Goal: Transaction & Acquisition: Purchase product/service

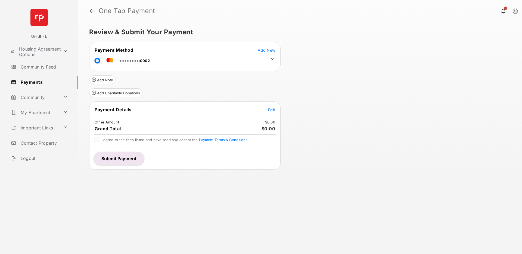
click at [199, 196] on div "Review & Submit Your Payment Payment Method Add New ••••••••••••0002 Add Note A…" at bounding box center [300, 138] width 444 height 232
click at [199, 195] on div "Review & Submit Your Payment Payment Method Add New ••••••••••••0002 Add Note A…" at bounding box center [300, 138] width 444 height 232
click at [205, 185] on div "Review & Submit Your Payment Payment Method Add New ••••••••••••0002 Add Note A…" at bounding box center [300, 138] width 444 height 232
click at [122, 158] on button "Submit Payment" at bounding box center [119, 158] width 50 height 13
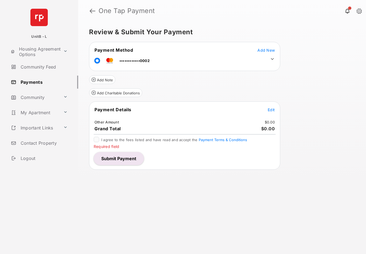
click at [146, 192] on div "Review & Submit Your Payment Payment Method Add New ••••••••••••0002 Add Note A…" at bounding box center [222, 138] width 288 height 232
click at [272, 110] on span "Edit" at bounding box center [271, 109] width 7 height 5
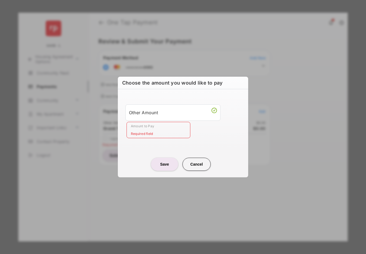
click at [198, 162] on button "Cancel" at bounding box center [197, 164] width 28 height 13
type input "**"
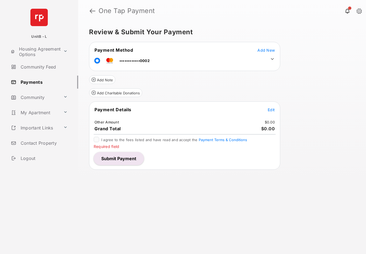
click at [136, 160] on button "Submit Payment" at bounding box center [119, 158] width 50 height 13
click at [125, 157] on button "Submit Payment" at bounding box center [119, 158] width 50 height 13
click at [266, 51] on span "Add New" at bounding box center [266, 50] width 17 height 5
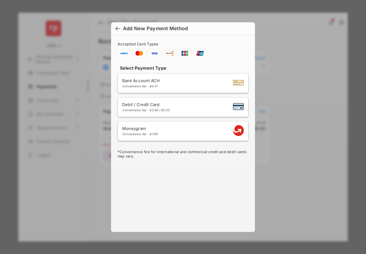
click at [187, 108] on div "Debit / Credit Card Convenience fee - $2.99 / $0.03" at bounding box center [183, 107] width 122 height 10
select select "**"
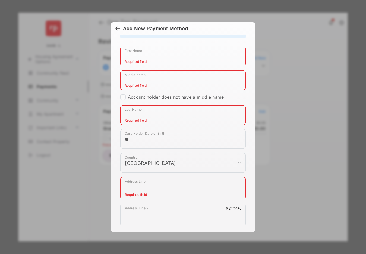
scroll to position [157, 0]
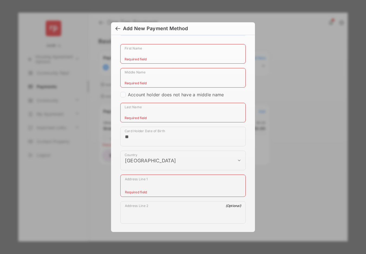
click at [116, 28] on div at bounding box center [118, 29] width 5 height 6
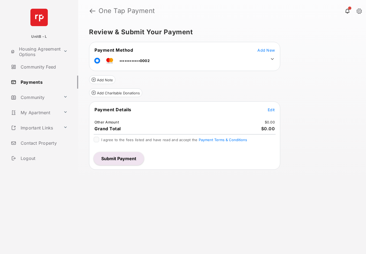
click at [132, 159] on button "Submit Payment" at bounding box center [119, 158] width 50 height 13
click at [268, 49] on span "Add New" at bounding box center [266, 50] width 17 height 5
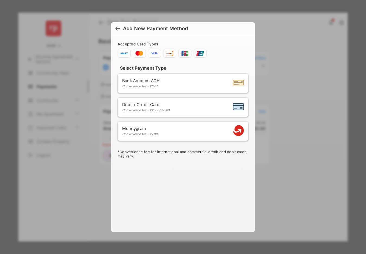
click at [182, 106] on div "Debit / Credit Card Convenience fee - $2.99 / $0.03" at bounding box center [183, 107] width 122 height 10
select select "**"
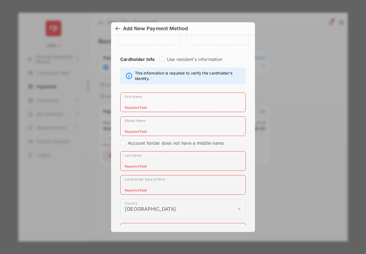
scroll to position [135, 0]
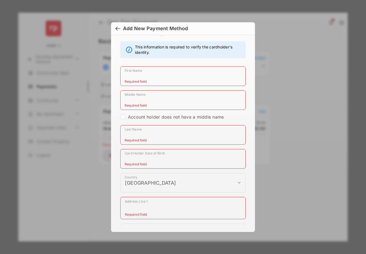
click at [116, 28] on div at bounding box center [118, 29] width 5 height 6
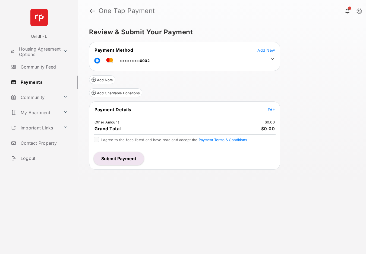
click at [122, 160] on button "Submit Payment" at bounding box center [119, 158] width 50 height 13
click at [263, 51] on span "Add New" at bounding box center [266, 50] width 17 height 5
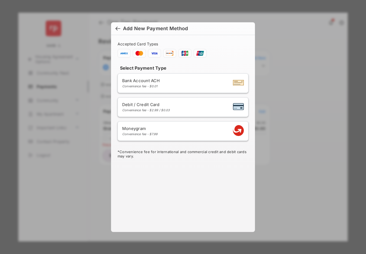
click at [174, 106] on div "Debit / Credit Card Convenience fee - $2.99 / $0.03" at bounding box center [183, 107] width 122 height 10
select select "**"
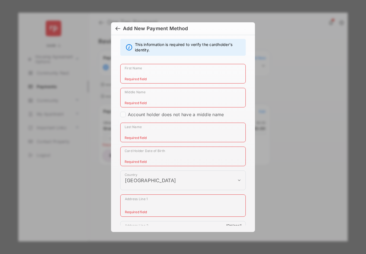
scroll to position [138, 0]
click at [119, 28] on div at bounding box center [118, 29] width 5 height 6
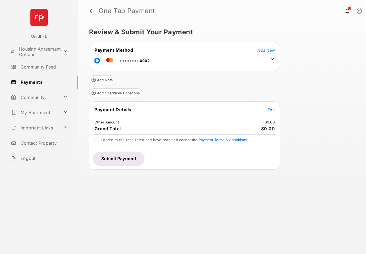
click at [119, 159] on button "Submit Payment" at bounding box center [119, 158] width 50 height 13
click at [269, 50] on span "Add New" at bounding box center [266, 50] width 17 height 5
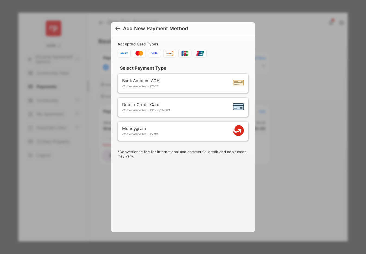
click at [160, 110] on div "Convenience fee - $2.99 / $0.03" at bounding box center [146, 110] width 48 height 4
select select "**"
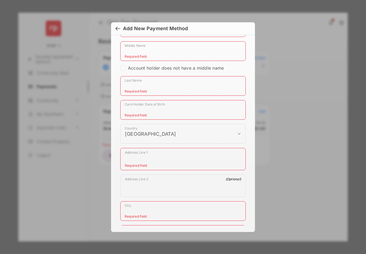
scroll to position [214, 0]
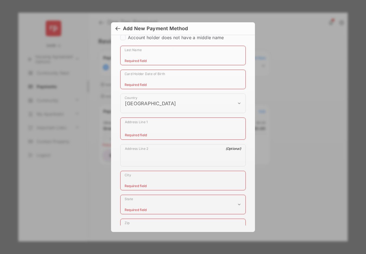
click at [115, 29] on h6 "Add New Payment Method" at bounding box center [183, 28] width 144 height 13
click at [119, 28] on div at bounding box center [118, 29] width 5 height 6
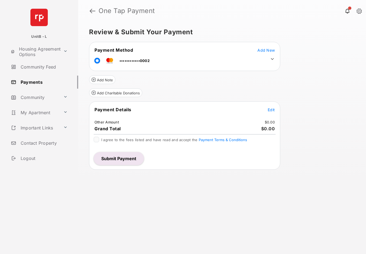
click at [116, 159] on button "Submit Payment" at bounding box center [119, 158] width 50 height 13
click at [265, 49] on span "Add New" at bounding box center [266, 50] width 17 height 5
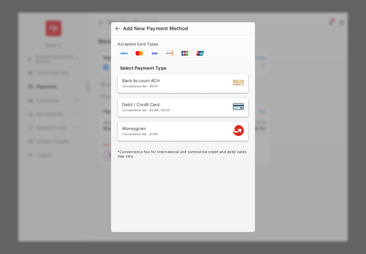
click at [184, 110] on div "Debit / Credit Card Convenience fee - $2.99 / $0.03" at bounding box center [183, 107] width 122 height 10
select select "**"
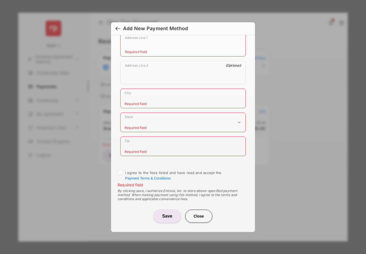
scroll to position [300, 0]
click at [166, 210] on button "Save" at bounding box center [167, 214] width 27 height 13
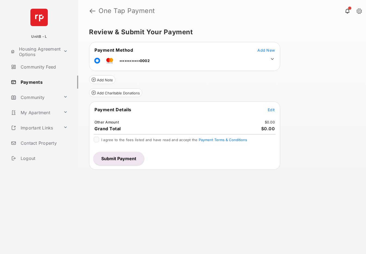
click at [131, 156] on button "Submit Payment" at bounding box center [119, 158] width 50 height 13
click at [265, 51] on span "Add New" at bounding box center [266, 50] width 17 height 5
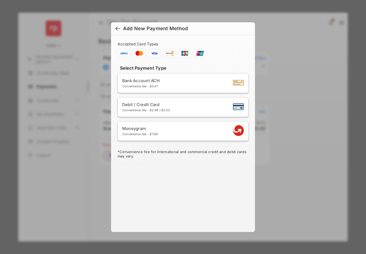
click at [179, 109] on div "Debit / Credit Card Convenience fee - $2.99 / $0.03" at bounding box center [183, 107] width 122 height 10
select select "**"
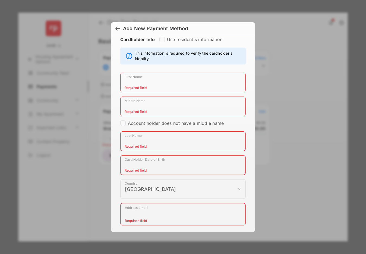
scroll to position [134, 0]
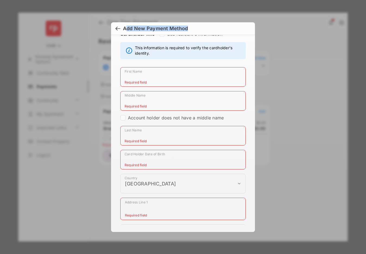
drag, startPoint x: 127, startPoint y: 29, endPoint x: 188, endPoint y: 31, distance: 61.0
click at [188, 31] on span "Add New Payment Method" at bounding box center [183, 29] width 135 height 6
click at [209, 31] on span "Add New Payment Method" at bounding box center [183, 29] width 135 height 6
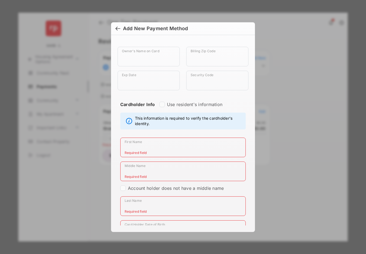
scroll to position [69, 0]
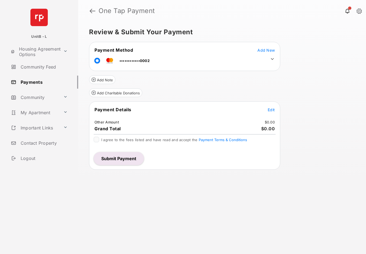
click at [113, 158] on button "Submit Payment" at bounding box center [119, 158] width 50 height 13
click at [262, 49] on span "Add New" at bounding box center [266, 50] width 17 height 5
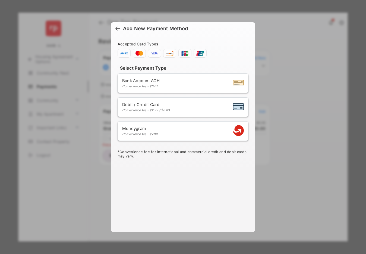
click at [172, 107] on div "Debit / Credit Card Convenience fee - $2.99 / $0.03" at bounding box center [183, 107] width 122 height 10
select select "**"
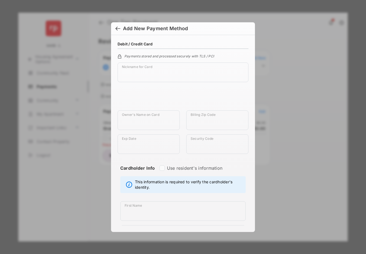
scroll to position [298, 0]
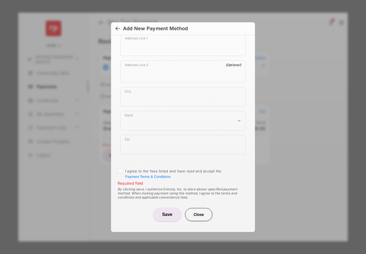
click at [169, 212] on button "Save" at bounding box center [167, 214] width 27 height 13
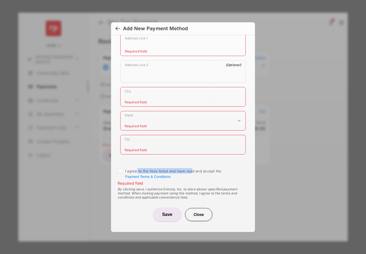
drag, startPoint x: 137, startPoint y: 171, endPoint x: 190, endPoint y: 172, distance: 52.7
click at [190, 172] on span "I agree to the fees listed and have read and accept the Payment Terms & Conditi…" at bounding box center [173, 174] width 97 height 10
click at [188, 175] on label "I agree to the fees listed and have read and accept the Payment Terms & Conditi…" at bounding box center [186, 173] width 123 height 11
click at [194, 213] on button "Close" at bounding box center [198, 214] width 27 height 13
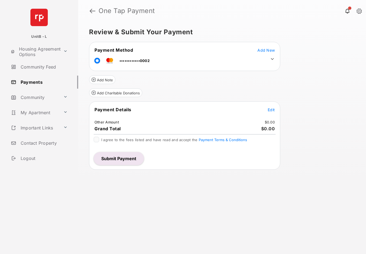
click at [128, 158] on button "Submit Payment" at bounding box center [119, 158] width 50 height 13
click at [266, 50] on span "Add New" at bounding box center [266, 50] width 17 height 5
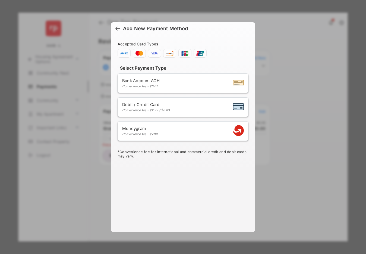
click at [171, 104] on div "Debit / Credit Card Convenience fee - $2.99 / $0.03" at bounding box center [183, 107] width 122 height 10
select select "**"
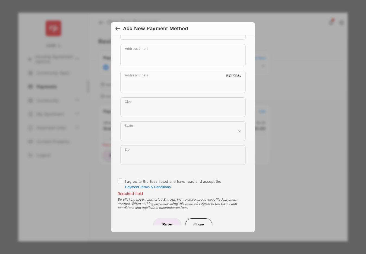
scroll to position [298, 0]
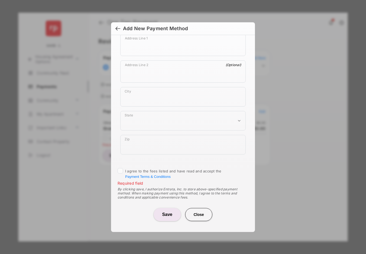
click at [194, 213] on button "Close" at bounding box center [198, 214] width 27 height 13
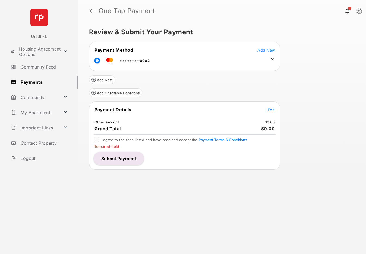
click at [266, 49] on span "Add New" at bounding box center [266, 50] width 17 height 5
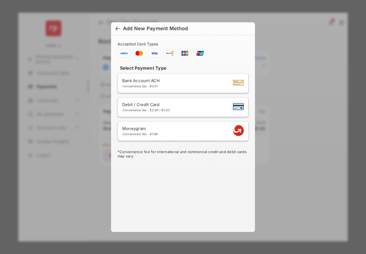
click at [164, 107] on span "Debit / Credit Card" at bounding box center [146, 104] width 48 height 5
select select "**"
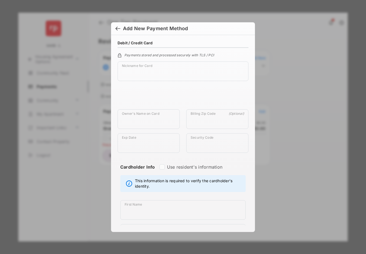
scroll to position [0, 0]
click at [120, 29] on div at bounding box center [118, 29] width 5 height 6
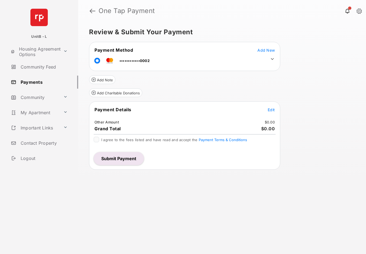
click at [136, 187] on div "Review & Submit Your Payment Payment Method Add New ••••••••••••0002 Add Note A…" at bounding box center [222, 138] width 288 height 232
click at [126, 160] on button "Submit Payment" at bounding box center [119, 158] width 50 height 13
click at [267, 51] on span "Add New" at bounding box center [266, 50] width 17 height 5
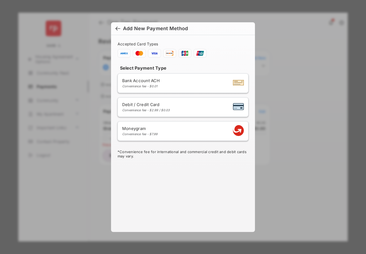
click at [168, 100] on li "Debit / Credit Card Convenience fee - $2.99 / $0.03" at bounding box center [183, 107] width 131 height 20
select select "**"
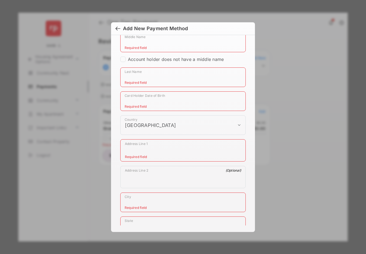
scroll to position [298, 0]
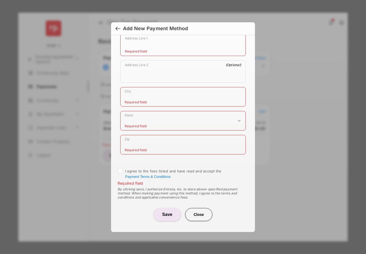
click at [117, 27] on div at bounding box center [118, 29] width 5 height 6
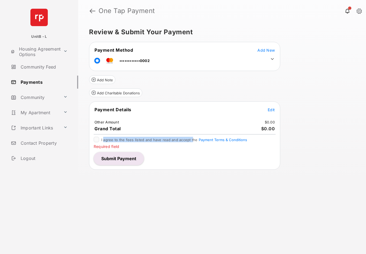
drag, startPoint x: 104, startPoint y: 141, endPoint x: 191, endPoint y: 141, distance: 87.0
click at [191, 141] on span "I agree to the fees listed and have read and accept the Payment Terms & Conditi…" at bounding box center [174, 140] width 146 height 4
click at [158, 189] on div "Review & Submit Your Payment Payment Method Add New ••••••••••••0002 Add Note A…" at bounding box center [222, 138] width 288 height 232
click at [270, 108] on span "Edit" at bounding box center [271, 109] width 7 height 5
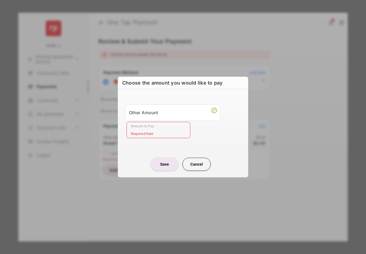
click at [198, 163] on button "Cancel" at bounding box center [197, 164] width 28 height 13
type input "**"
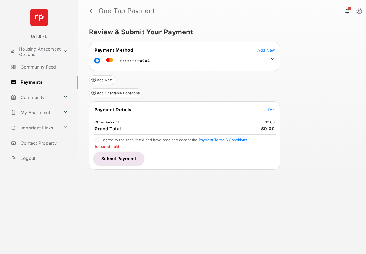
click at [141, 178] on div "Review & Submit Your Payment Payment Method Add New ••••••••••••0002 Add Note A…" at bounding box center [222, 138] width 288 height 232
click at [269, 109] on span "Edit" at bounding box center [271, 109] width 7 height 5
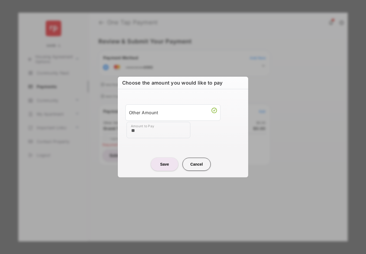
click at [196, 131] on div "Amount to Pay **" at bounding box center [184, 130] width 115 height 16
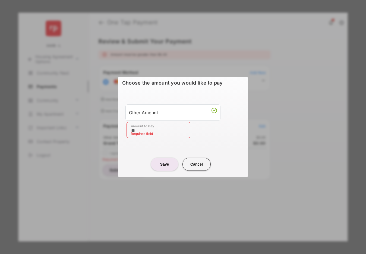
click at [156, 130] on input "**" at bounding box center [159, 130] width 64 height 16
click at [192, 165] on button "Cancel" at bounding box center [197, 164] width 28 height 13
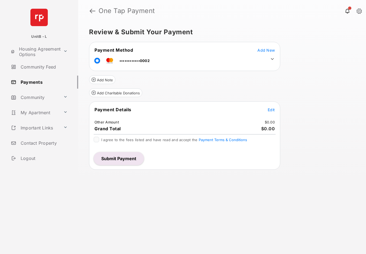
click at [130, 158] on button "Submit Payment" at bounding box center [119, 158] width 50 height 13
click at [263, 50] on span "Add New" at bounding box center [266, 50] width 17 height 5
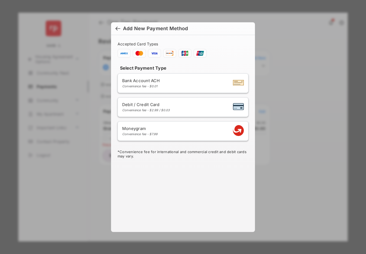
click at [156, 106] on span "Debit / Credit Card" at bounding box center [146, 104] width 48 height 5
select select "**"
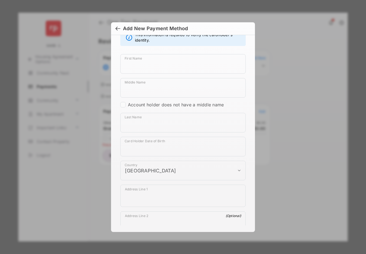
scroll to position [298, 0]
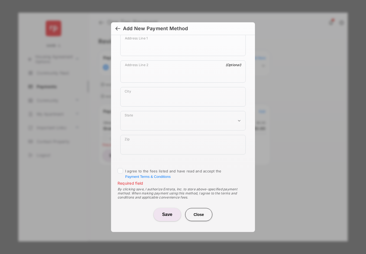
click at [194, 213] on button "Close" at bounding box center [198, 214] width 27 height 13
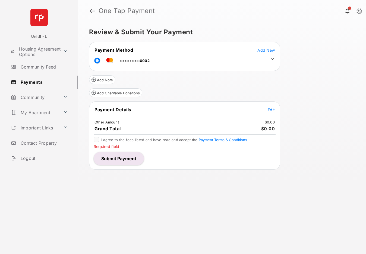
click at [272, 110] on span "Edit" at bounding box center [271, 109] width 7 height 5
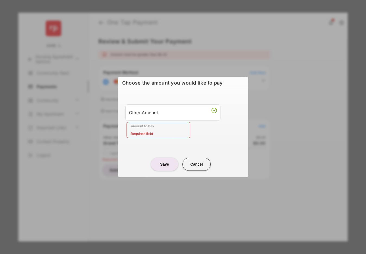
click at [198, 165] on button "Cancel" at bounding box center [197, 164] width 28 height 13
type input "**"
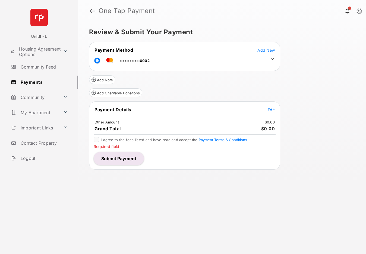
click at [273, 110] on span "Edit" at bounding box center [271, 109] width 7 height 5
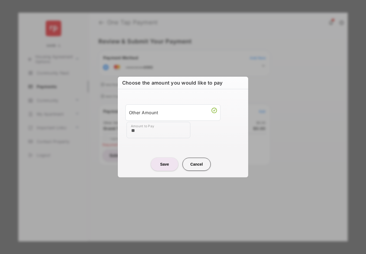
click at [180, 111] on div "Other Amount" at bounding box center [173, 112] width 88 height 9
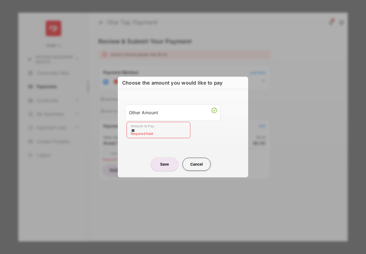
click at [180, 111] on div "Other Amount" at bounding box center [173, 112] width 88 height 9
click at [191, 159] on button "Cancel" at bounding box center [197, 164] width 28 height 13
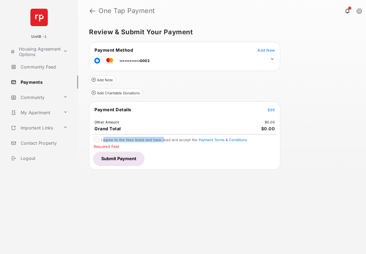
drag, startPoint x: 125, startPoint y: 139, endPoint x: 163, endPoint y: 139, distance: 37.8
click at [163, 139] on span "I agree to the fees listed and have read and accept the Payment Terms & Conditi…" at bounding box center [174, 140] width 146 height 4
copy span "agree to the fees listed and have r"
click at [147, 190] on div "Review & Submit Your Payment Payment Method Add New ••••••••••••0002 Add Note A…" at bounding box center [222, 138] width 288 height 232
click at [270, 107] on span "Edit" at bounding box center [271, 109] width 7 height 5
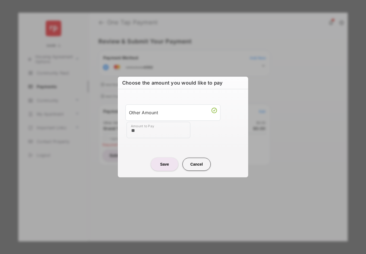
click at [172, 143] on div "Other Amount Amount to Pay **" at bounding box center [183, 121] width 124 height 51
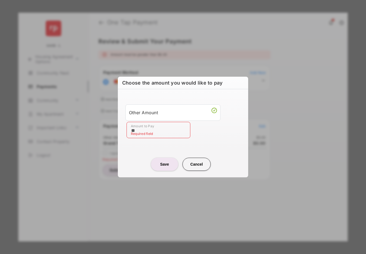
click at [153, 145] on div "Other Amount Amount to Pay ** Required field" at bounding box center [183, 121] width 124 height 51
click at [196, 164] on button "Cancel" at bounding box center [197, 164] width 28 height 13
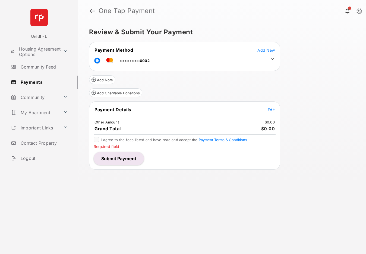
click at [153, 198] on div "Review & Submit Your Payment Payment Method Add New ••••••••••••0002 Add Note A…" at bounding box center [222, 138] width 288 height 232
click at [118, 159] on button "Submit Payment" at bounding box center [119, 158] width 50 height 13
click at [265, 48] on span "Add New" at bounding box center [266, 50] width 17 height 5
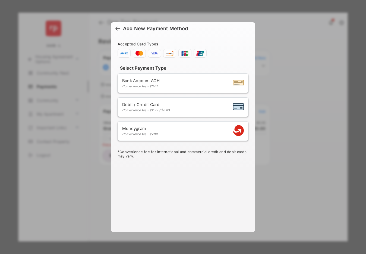
click at [162, 108] on div "Convenience fee - $2.99 / $0.03" at bounding box center [146, 110] width 48 height 4
select select "**"
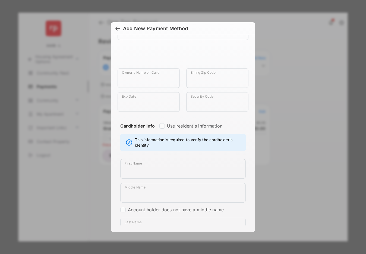
scroll to position [298, 0]
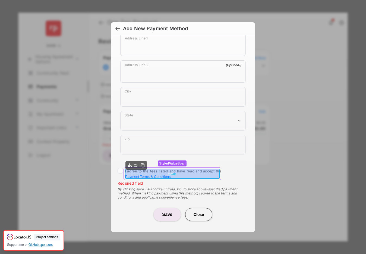
click at [138, 171] on span "I agree to the fees listed and have read and accept the Payment Terms & Conditi…" at bounding box center [173, 174] width 97 height 10
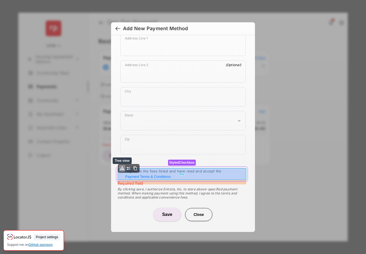
click at [124, 166] on button "sitemap" at bounding box center [122, 168] width 7 height 7
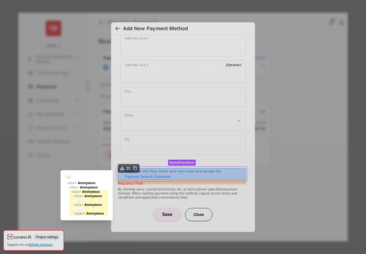
click at [128, 169] on div "... < div > Anonymous < div > Anonymous < div > Anonymous < div > Anonymous ...…" at bounding box center [183, 127] width 366 height 254
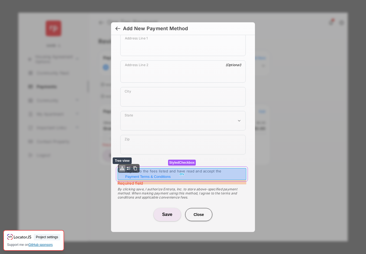
click at [124, 168] on button "sitemap" at bounding box center [122, 168] width 7 height 7
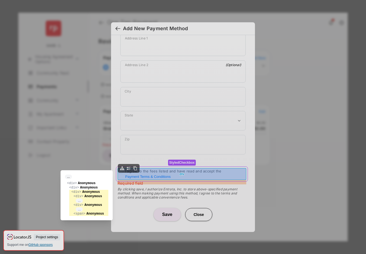
click at [125, 178] on div "... < div > Anonymous < div > Anonymous < div > Anonymous < div > Anonymous ...…" at bounding box center [183, 127] width 366 height 254
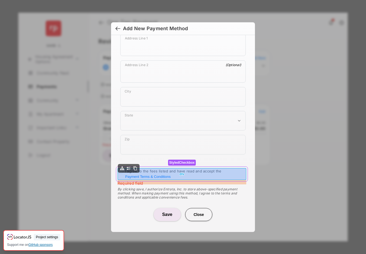
click at [123, 174] on div "I agree to the fees listed and have read and accept the Payment Terms & Conditi…" at bounding box center [183, 174] width 131 height 12
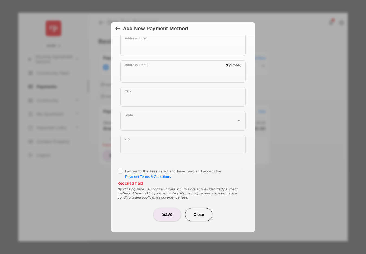
click at [201, 214] on button "Close" at bounding box center [198, 214] width 27 height 13
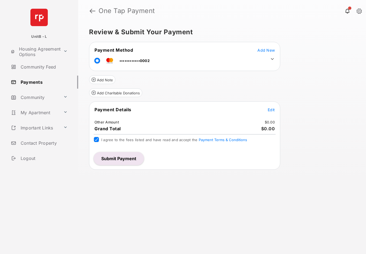
click at [262, 48] on span "Add New" at bounding box center [266, 50] width 17 height 5
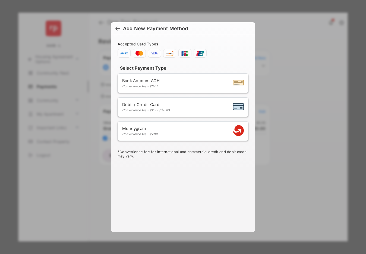
click at [166, 110] on div "Convenience fee - $2.99 / $0.03" at bounding box center [146, 110] width 48 height 4
select select "**"
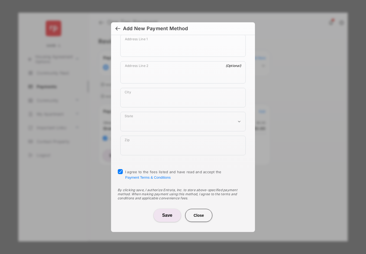
scroll to position [298, 0]
click at [202, 212] on button "Close" at bounding box center [198, 214] width 27 height 13
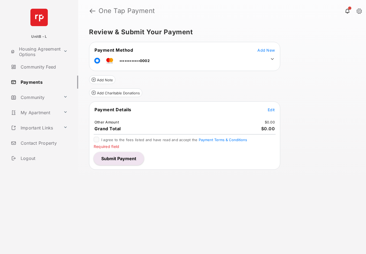
click at [134, 191] on div "Review & Submit Your Payment Payment Method Add New ••••••••••••0002 Add Note A…" at bounding box center [222, 138] width 288 height 232
drag, startPoint x: 112, startPoint y: 141, endPoint x: 153, endPoint y: 141, distance: 40.8
click at [153, 141] on span "I agree to the fees listed and have read and accept the Payment Terms & Conditi…" at bounding box center [174, 140] width 146 height 4
click at [112, 141] on span "I agree to the fees listed and have read and accept the Payment Terms & Conditi…" at bounding box center [174, 140] width 146 height 4
click at [128, 196] on div "Review & Submit Your Payment Payment Method Add New ••••••••••••0002 Add Note A…" at bounding box center [222, 138] width 288 height 232
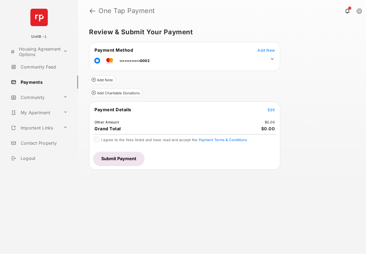
click at [105, 82] on button "Add Note" at bounding box center [102, 79] width 26 height 9
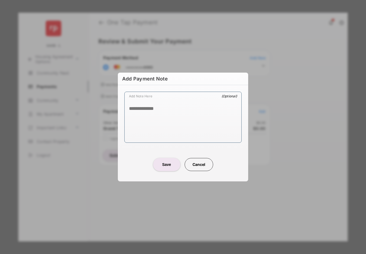
click at [198, 165] on button "Cancel" at bounding box center [199, 164] width 29 height 13
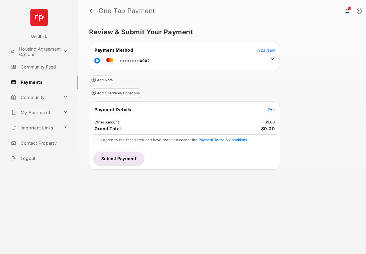
click at [111, 95] on button "Add Charitable Donations" at bounding box center [115, 92] width 53 height 9
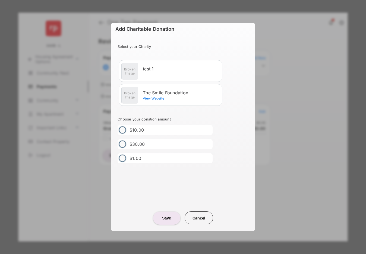
click at [200, 214] on button "Cancel" at bounding box center [199, 217] width 29 height 13
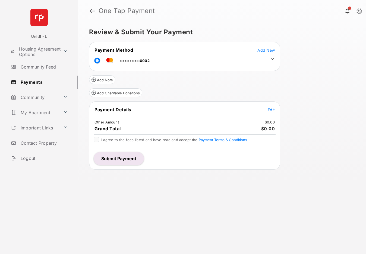
click at [120, 159] on button "Submit Payment" at bounding box center [119, 158] width 50 height 13
click at [263, 49] on span "Add New" at bounding box center [266, 50] width 17 height 5
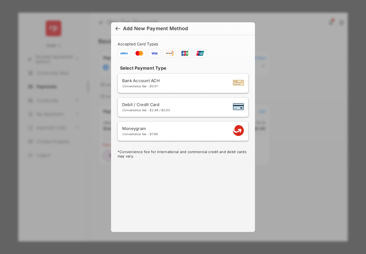
click at [159, 109] on div "Convenience fee - $2.99 / $0.03" at bounding box center [146, 110] width 48 height 4
select select "**"
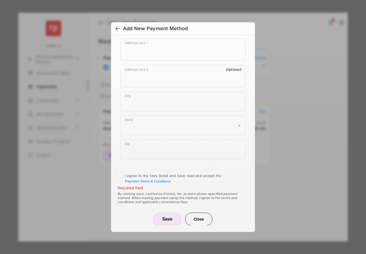
scroll to position [298, 0]
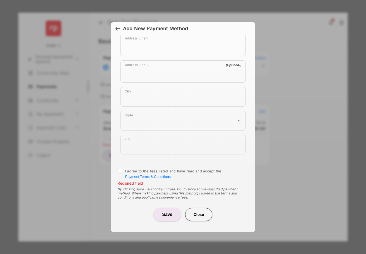
click at [203, 213] on button "Close" at bounding box center [198, 214] width 27 height 13
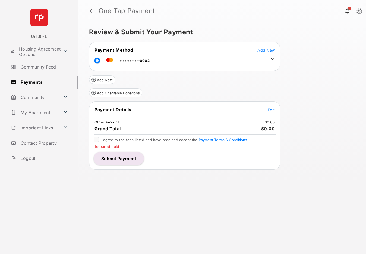
click at [268, 50] on span "Add New" at bounding box center [266, 50] width 17 height 5
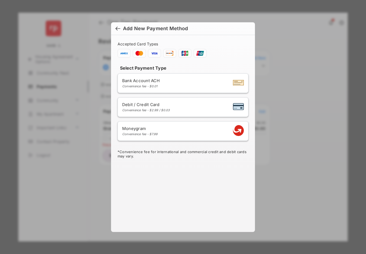
click at [165, 108] on div "Debit / Credit Card Convenience fee - $2.99 / $0.03" at bounding box center [146, 107] width 48 height 10
select select "**"
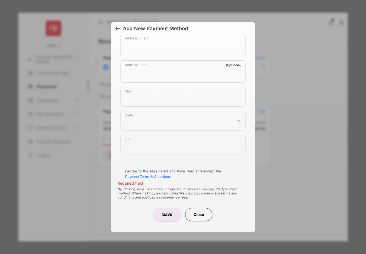
click at [198, 207] on div "Save Close" at bounding box center [183, 215] width 131 height 22
click at [197, 209] on button "Close" at bounding box center [198, 214] width 27 height 13
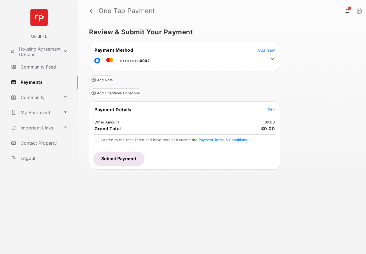
click at [126, 156] on button "Submit Payment" at bounding box center [119, 158] width 50 height 13
click at [265, 50] on span "Add New" at bounding box center [266, 50] width 17 height 5
click at [262, 50] on span "Add New" at bounding box center [266, 50] width 17 height 5
click at [263, 49] on span "Add New" at bounding box center [266, 50] width 17 height 5
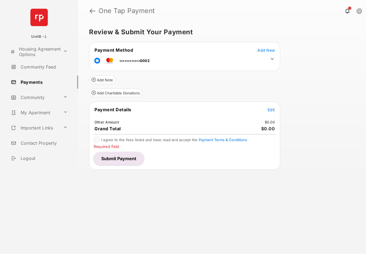
click at [268, 49] on span "Add New" at bounding box center [266, 50] width 17 height 5
click at [266, 49] on span "Add New" at bounding box center [266, 50] width 17 height 5
click at [272, 58] on icon at bounding box center [272, 59] width 5 height 5
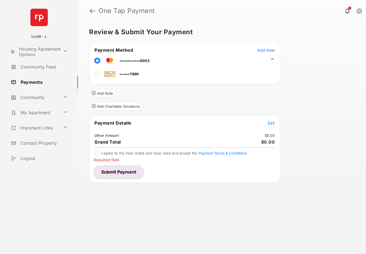
click at [272, 58] on icon at bounding box center [272, 59] width 3 height 2
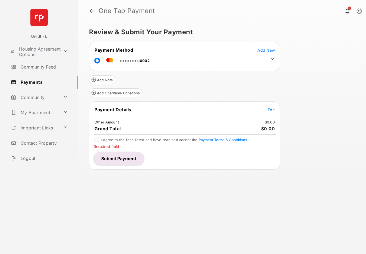
click at [266, 50] on span "Add New" at bounding box center [266, 50] width 17 height 5
click at [265, 48] on span "Add New" at bounding box center [266, 50] width 17 height 5
click at [263, 48] on span "Add New" at bounding box center [266, 50] width 17 height 5
click at [264, 50] on span "Add New" at bounding box center [266, 50] width 17 height 5
click at [266, 49] on span "Add New" at bounding box center [266, 50] width 17 height 5
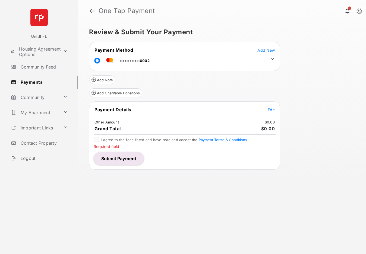
click at [257, 46] on table "Payment Method Add New ••••••••••••0002" at bounding box center [184, 56] width 191 height 20
click at [265, 50] on span "Add New" at bounding box center [266, 50] width 17 height 5
click at [266, 49] on span "Add New" at bounding box center [266, 50] width 17 height 5
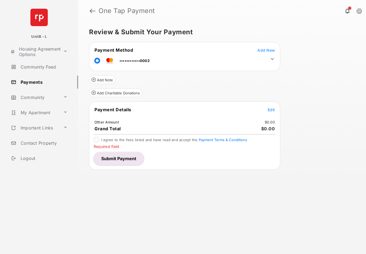
click at [265, 49] on span "Add New" at bounding box center [266, 50] width 17 height 5
click at [264, 50] on span "Add New" at bounding box center [266, 50] width 17 height 5
click at [264, 51] on span "Add New" at bounding box center [266, 50] width 17 height 5
click at [125, 157] on button "Submit Payment" at bounding box center [119, 158] width 50 height 13
click at [267, 49] on span "Add New" at bounding box center [266, 50] width 17 height 5
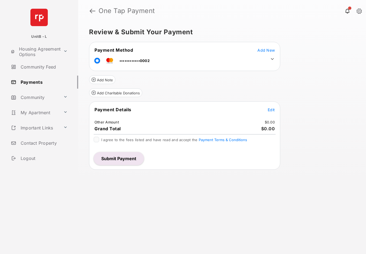
click at [122, 159] on button "Submit Payment" at bounding box center [119, 158] width 50 height 13
click at [263, 49] on span "Add New" at bounding box center [266, 50] width 17 height 5
click at [265, 49] on span "Add New" at bounding box center [266, 50] width 17 height 5
click at [268, 49] on span "Add New" at bounding box center [266, 50] width 17 height 5
click at [117, 160] on button "Submit Payment" at bounding box center [119, 158] width 50 height 13
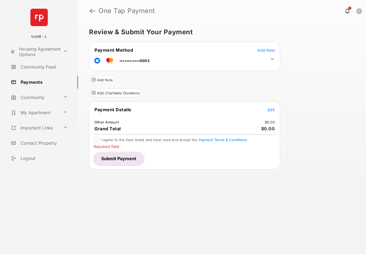
click at [270, 108] on span "Edit" at bounding box center [271, 109] width 7 height 5
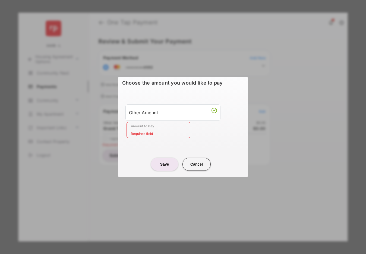
click at [200, 165] on button "Cancel" at bounding box center [197, 164] width 28 height 13
type input "**"
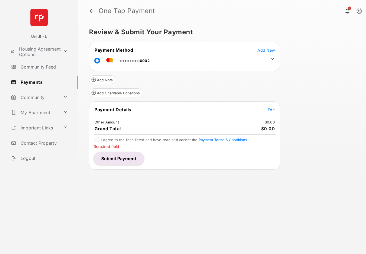
click at [272, 109] on span "Edit" at bounding box center [271, 109] width 7 height 5
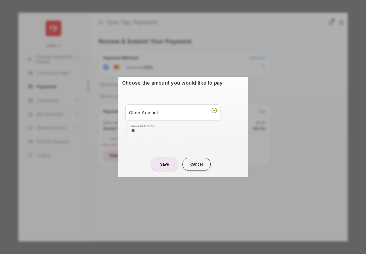
click at [194, 166] on button "Cancel" at bounding box center [197, 164] width 28 height 13
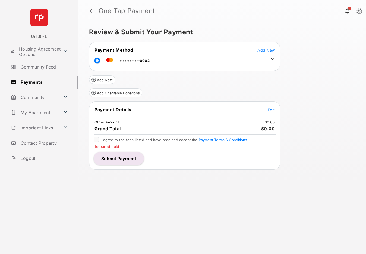
click at [264, 49] on span "Add New" at bounding box center [266, 50] width 17 height 5
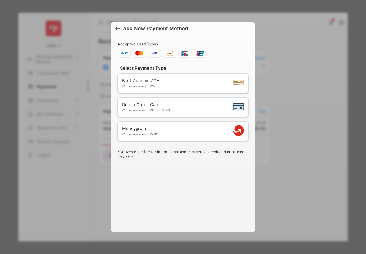
click at [165, 103] on span "Debit / Credit Card" at bounding box center [146, 104] width 48 height 5
select select "**"
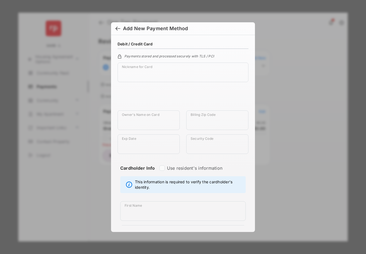
click at [116, 28] on div at bounding box center [118, 29] width 5 height 6
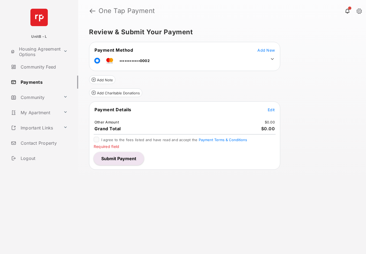
click at [270, 111] on span "Edit" at bounding box center [271, 109] width 7 height 5
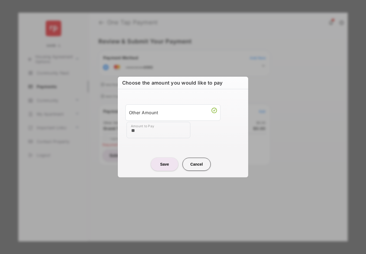
click at [194, 165] on button "Cancel" at bounding box center [197, 164] width 28 height 13
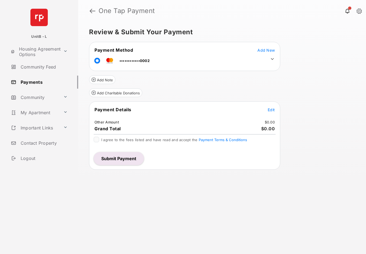
click at [120, 157] on button "Submit Payment" at bounding box center [119, 158] width 50 height 13
click at [270, 109] on span "Edit" at bounding box center [271, 109] width 7 height 5
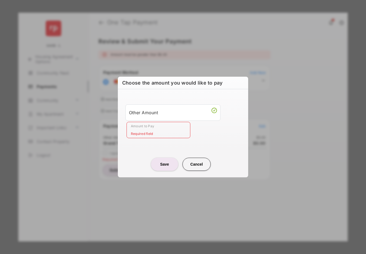
click at [204, 166] on button "Cancel" at bounding box center [197, 164] width 28 height 13
type input "**"
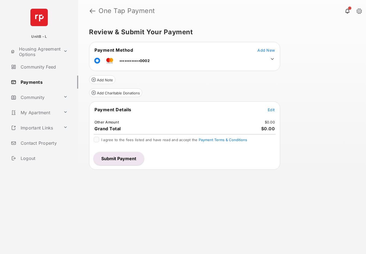
click at [128, 157] on button "Submit Payment" at bounding box center [119, 158] width 50 height 13
click at [272, 109] on span "Edit" at bounding box center [271, 109] width 7 height 5
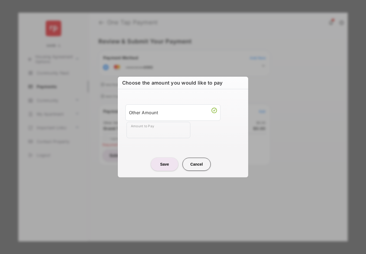
click at [125, 168] on center "Save Cancel" at bounding box center [183, 161] width 117 height 17
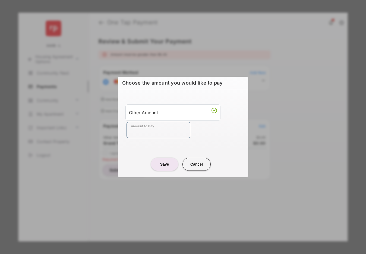
click at [145, 130] on input "Amount to Pay" at bounding box center [159, 130] width 64 height 16
click at [129, 154] on center "Save Cancel" at bounding box center [183, 161] width 117 height 17
click at [200, 162] on button "Cancel" at bounding box center [197, 164] width 28 height 13
type input "**"
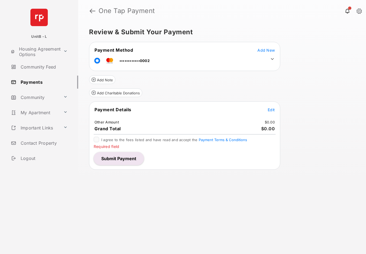
click at [264, 51] on span "Add New" at bounding box center [266, 50] width 17 height 5
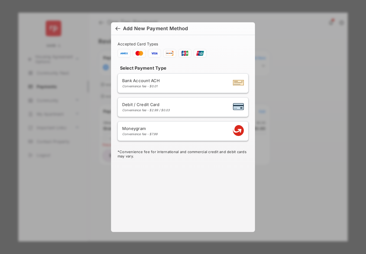
click at [179, 105] on div "Debit / Credit Card Convenience fee - $2.99 / $0.03" at bounding box center [183, 107] width 122 height 10
select select "**"
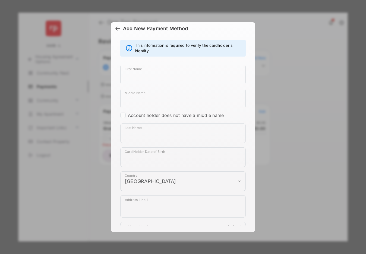
scroll to position [298, 0]
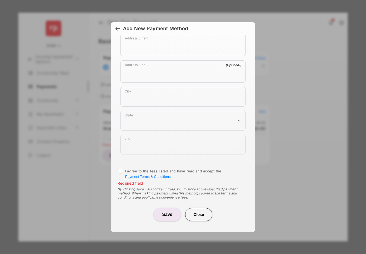
click at [201, 217] on button "Close" at bounding box center [198, 214] width 27 height 13
